Goal: Check status

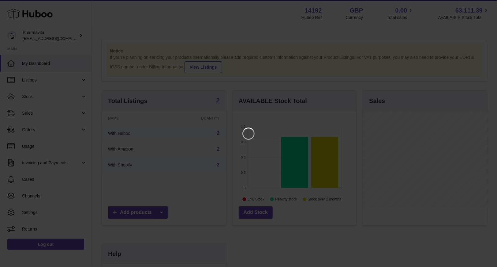
scroll to position [95, 125]
click at [36, 94] on iframe at bounding box center [250, 133] width 477 height 242
click at [485, 4] on icon "Close" at bounding box center [485, 5] width 7 height 7
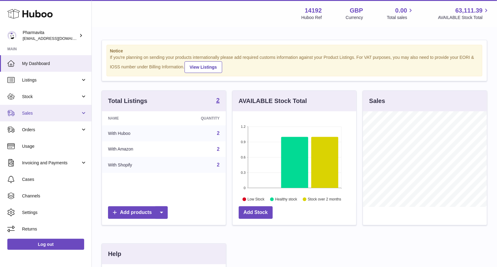
click at [36, 112] on span "Sales" at bounding box center [51, 113] width 58 height 6
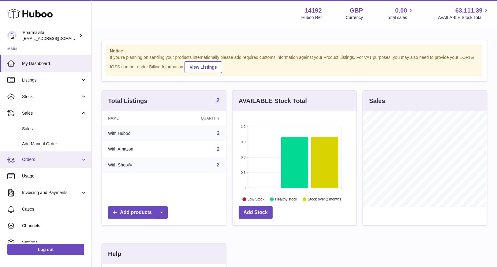
click at [44, 159] on span "Orders" at bounding box center [51, 159] width 58 height 6
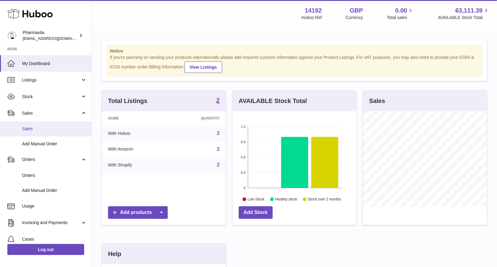
click at [44, 131] on span "Sales" at bounding box center [54, 129] width 65 height 6
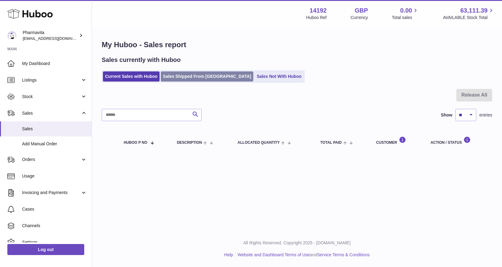
click at [173, 79] on link "Sales Shipped From [GEOGRAPHIC_DATA]" at bounding box center [207, 76] width 92 height 10
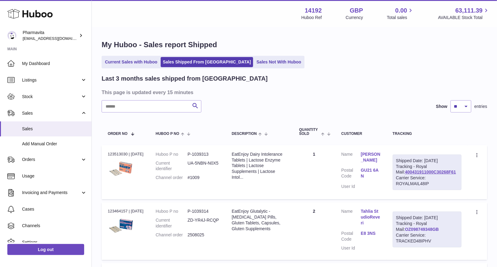
click at [434, 231] on link "OZ098749348GB" at bounding box center [422, 228] width 34 height 5
drag, startPoint x: 378, startPoint y: 179, endPoint x: 371, endPoint y: 170, distance: 11.4
click at [371, 170] on dd "GU21 6AN" at bounding box center [371, 173] width 20 height 13
copy link "GU21 6AN"
